Goal: Register for event/course

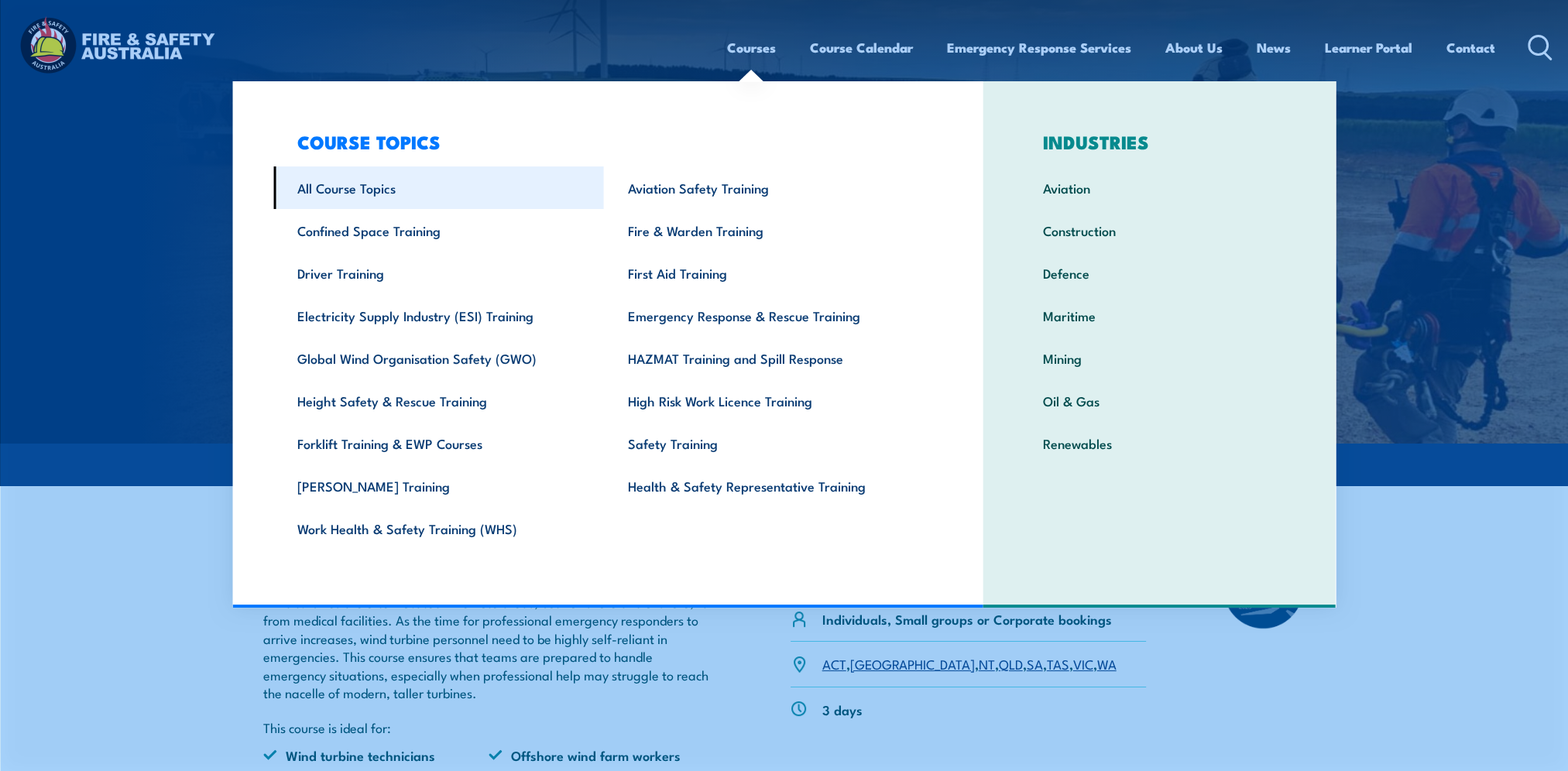
click at [370, 180] on link "All Course Topics" at bounding box center [438, 188] width 330 height 43
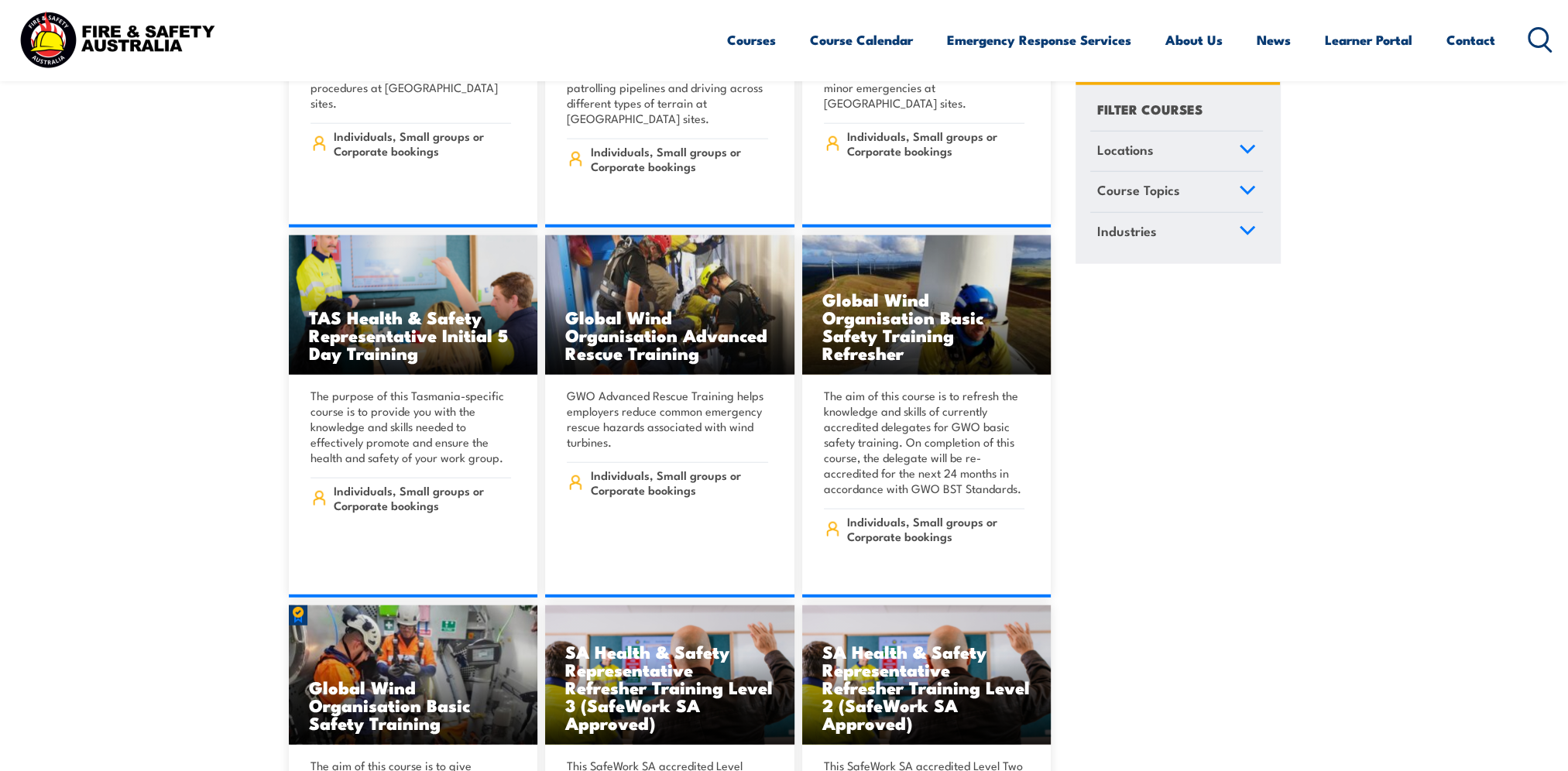
scroll to position [5417, 0]
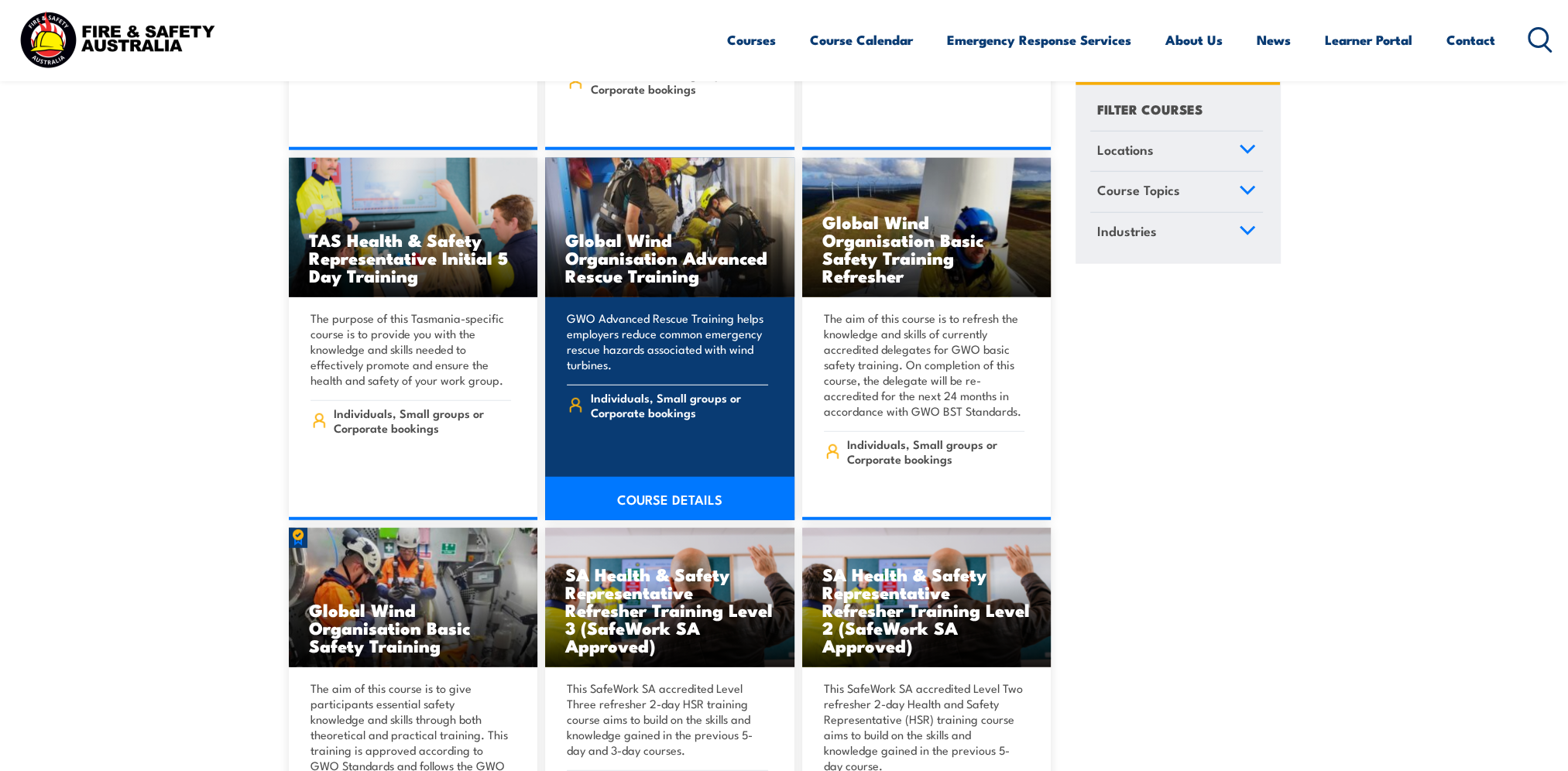
click at [655, 477] on link "COURSE DETAILS" at bounding box center [670, 498] width 249 height 43
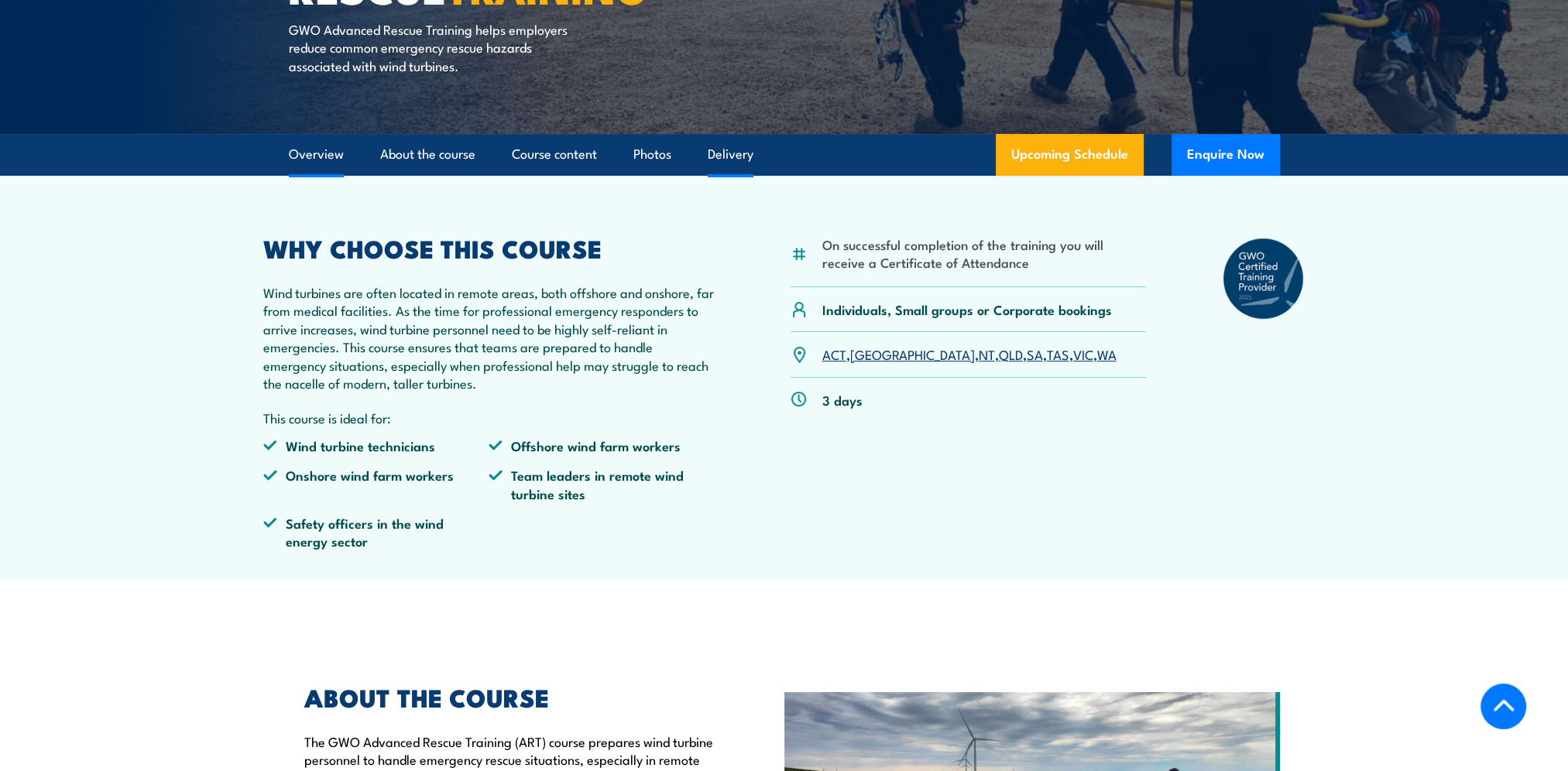
scroll to position [387, 0]
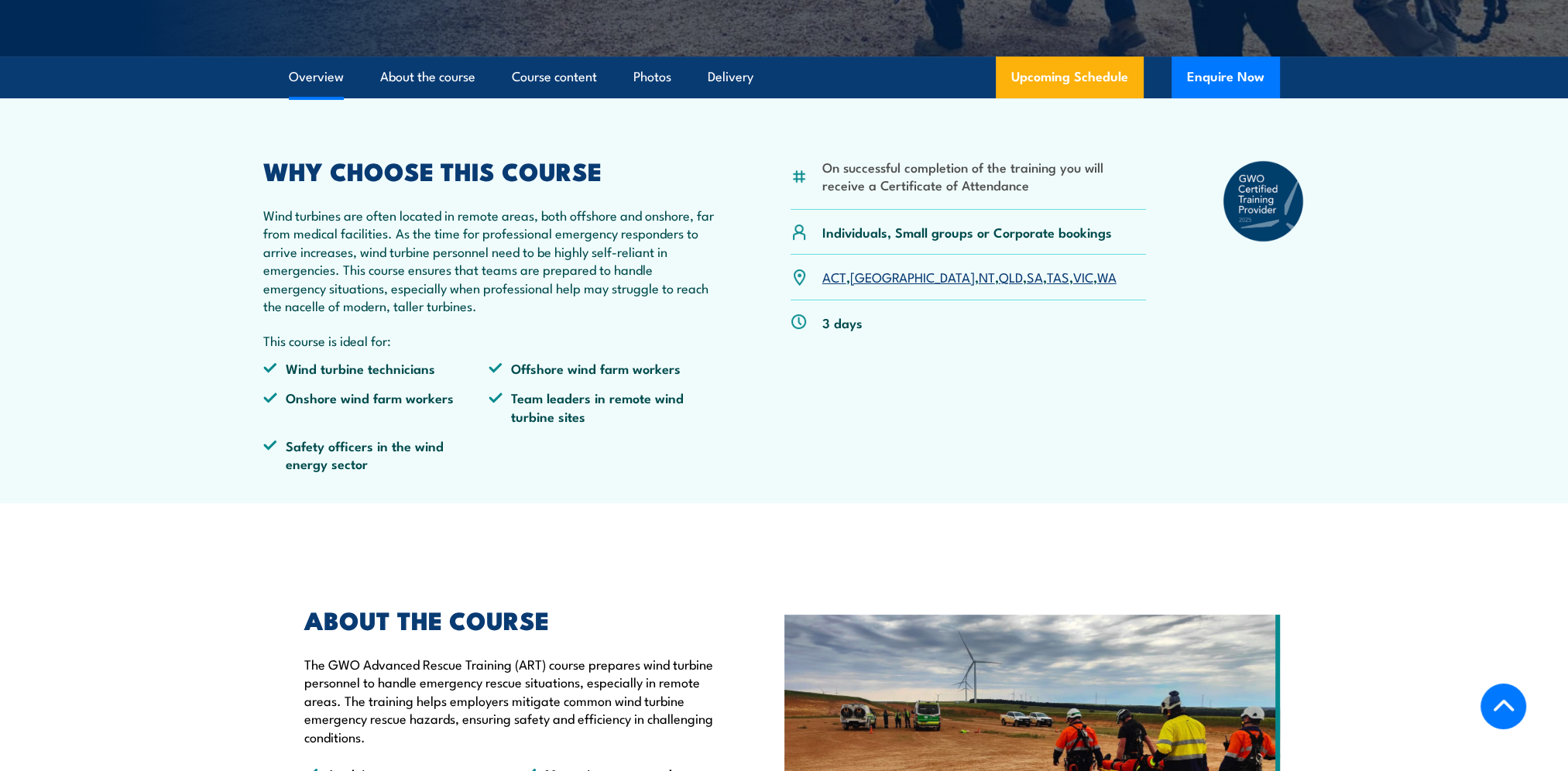
click at [1073, 278] on link "VIC" at bounding box center [1083, 276] width 20 height 19
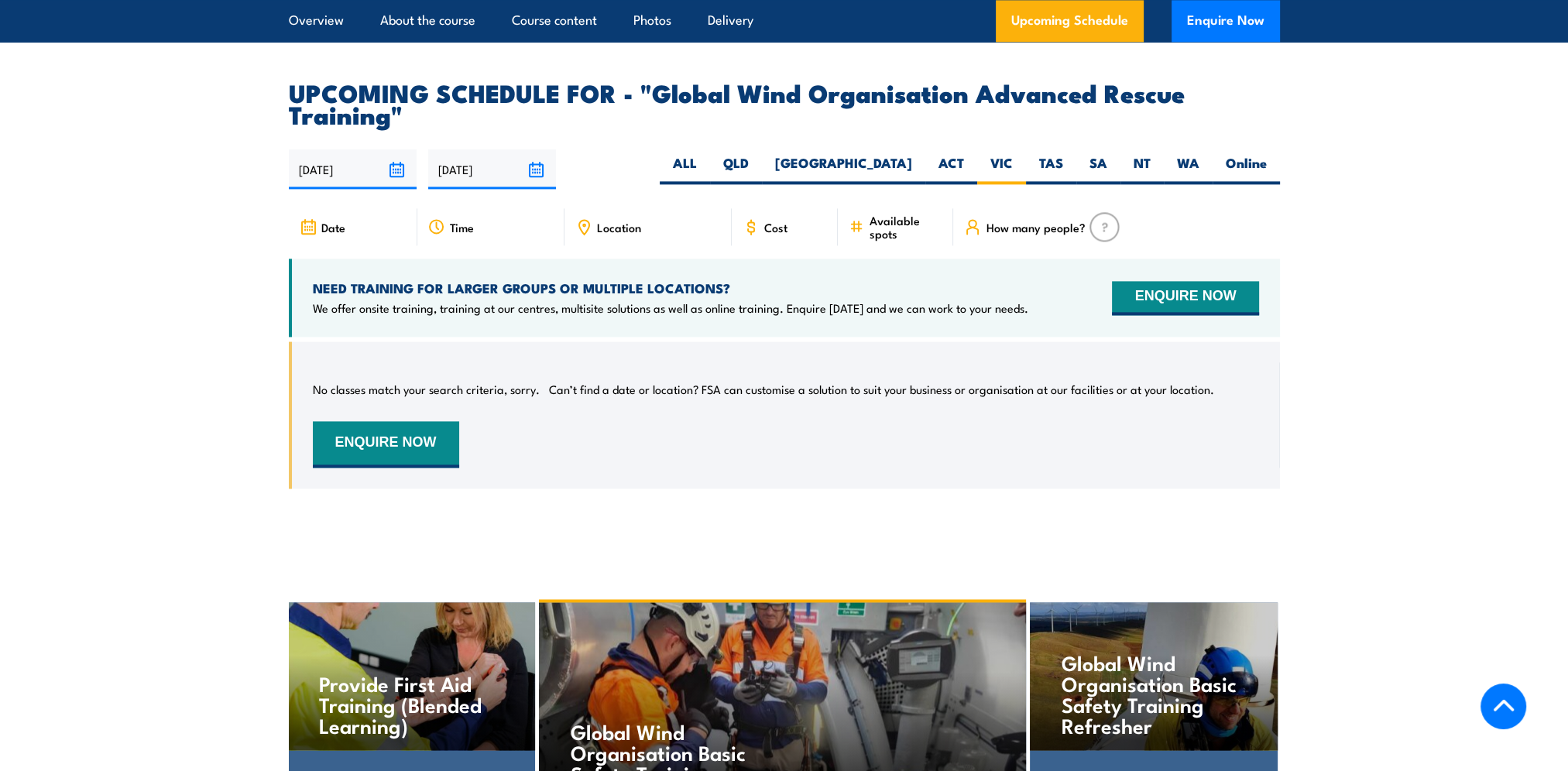
scroll to position [2740, 0]
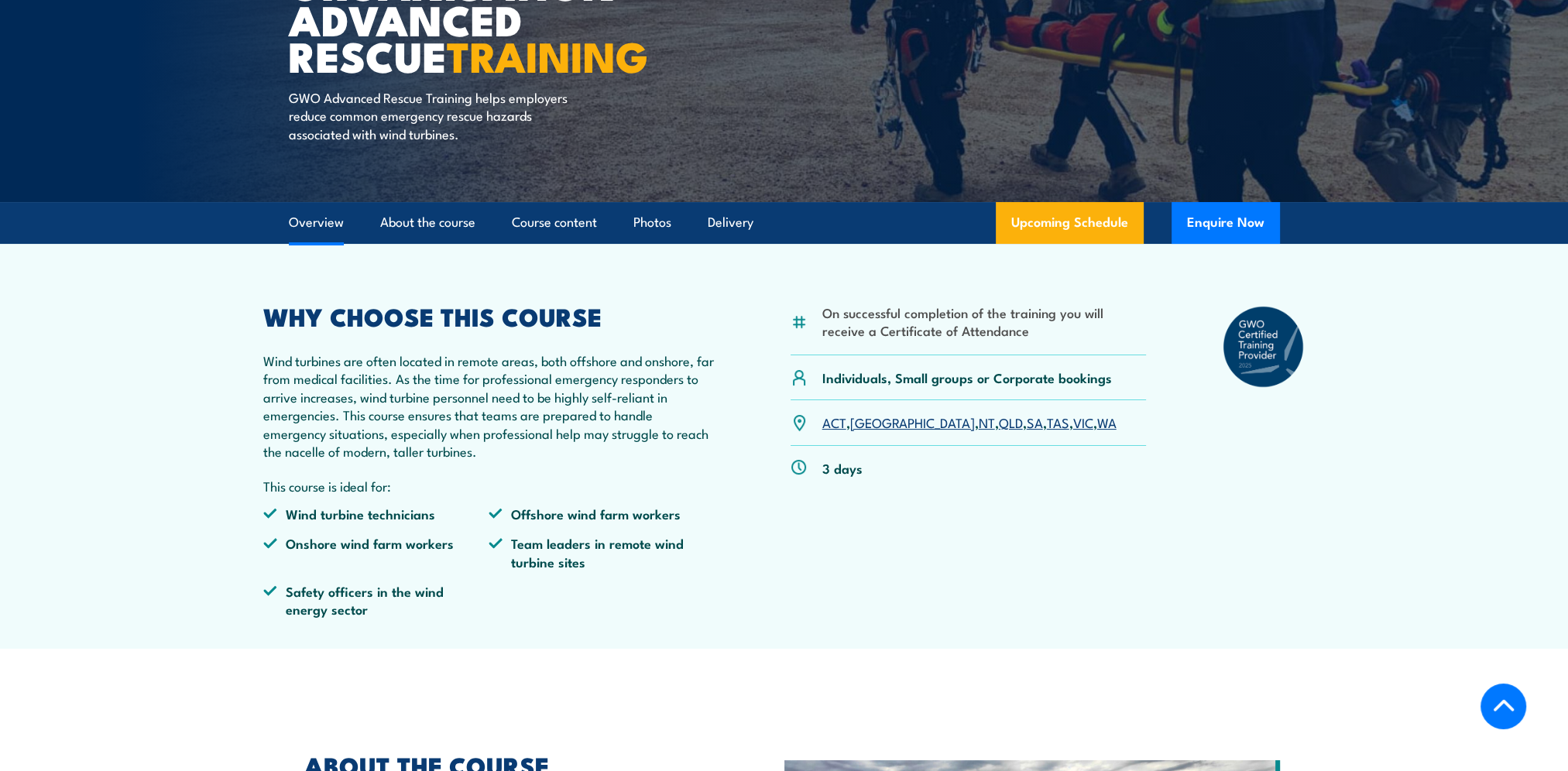
scroll to position [232, 0]
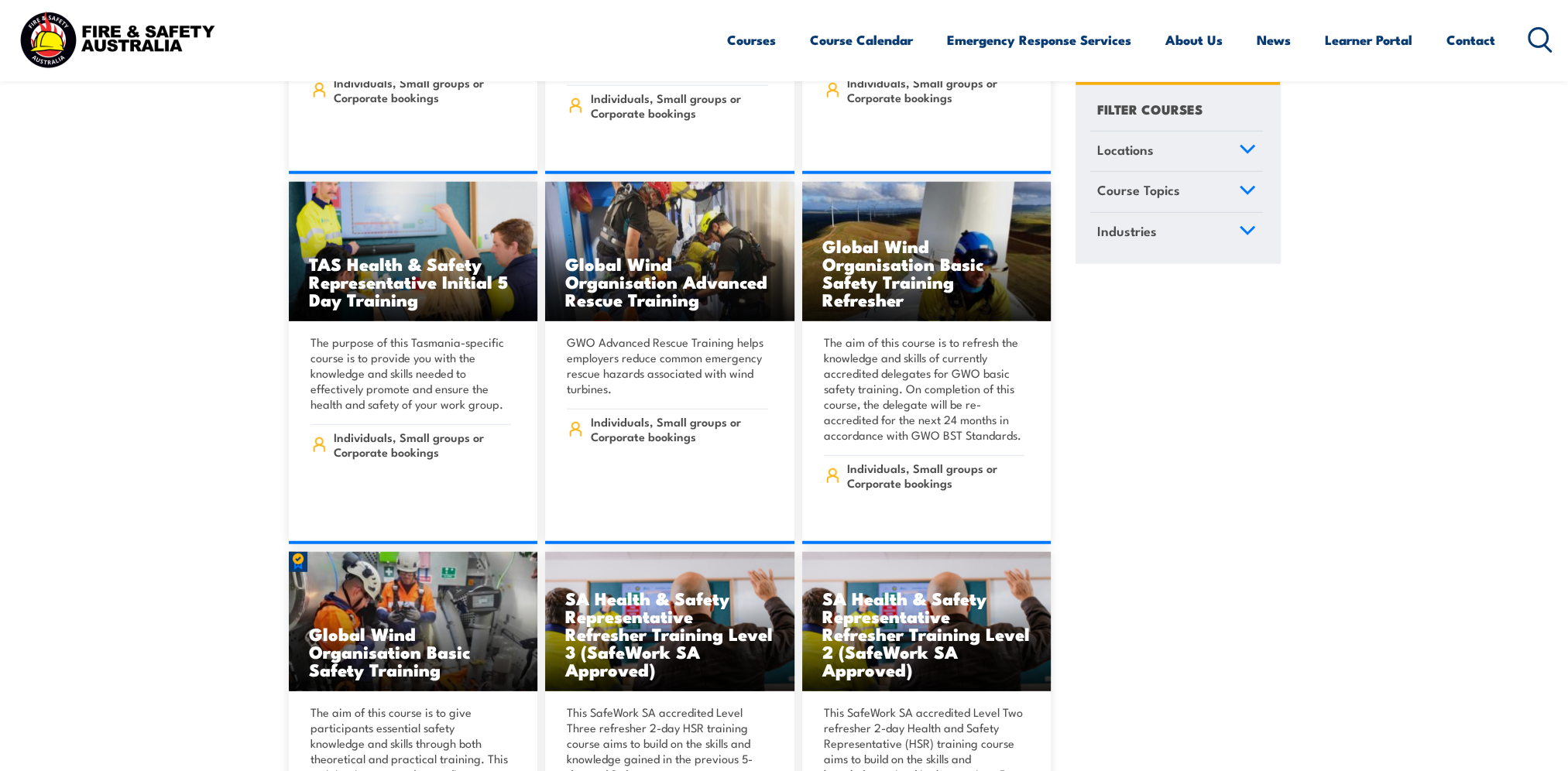
scroll to position [5417, 0]
